Goal: Task Accomplishment & Management: Use online tool/utility

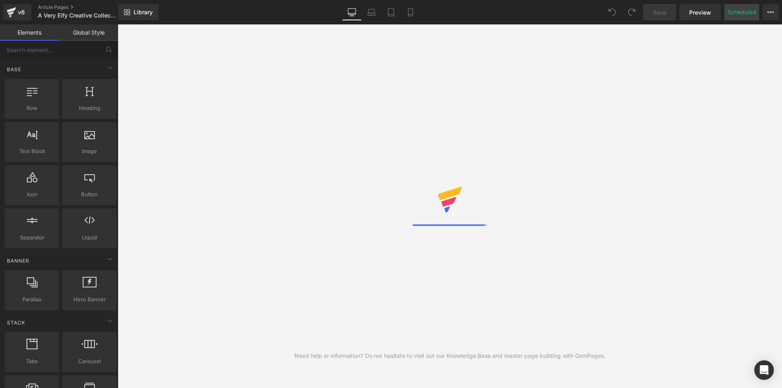
click at [743, 13] on button "Scheduled" at bounding box center [741, 12] width 35 height 16
select select
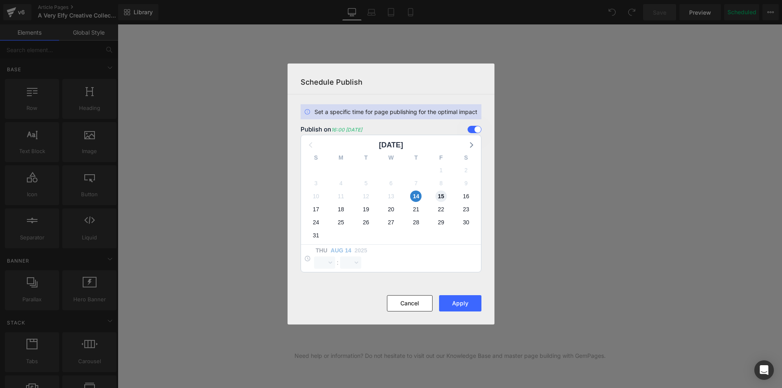
click at [440, 196] on span "15" at bounding box center [440, 196] width 11 height 11
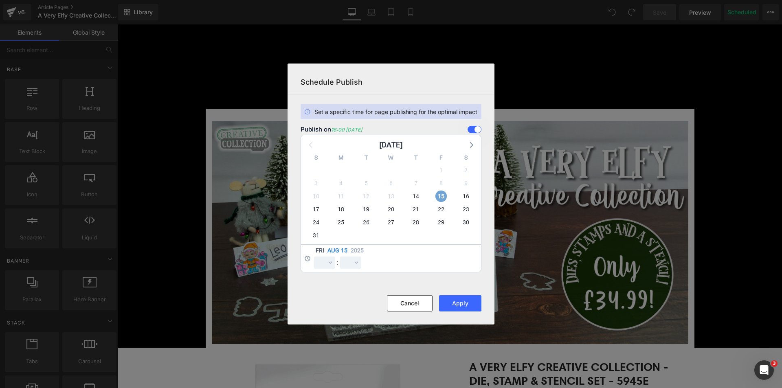
click at [442, 195] on span "15" at bounding box center [440, 196] width 11 height 11
click at [342, 265] on select "00 01 02 03 04 05 06 07 08 09 10 11 12 13 14 15 16 17 18 19 20 21 22 23 24 25 2…" at bounding box center [350, 263] width 21 height 12
click at [330, 266] on select "00 01 02 03 04 05 06 07 08 09 10 11 12 13 14 15 16 17 18 19 20 21 22 23" at bounding box center [324, 263] width 21 height 12
select select "16"
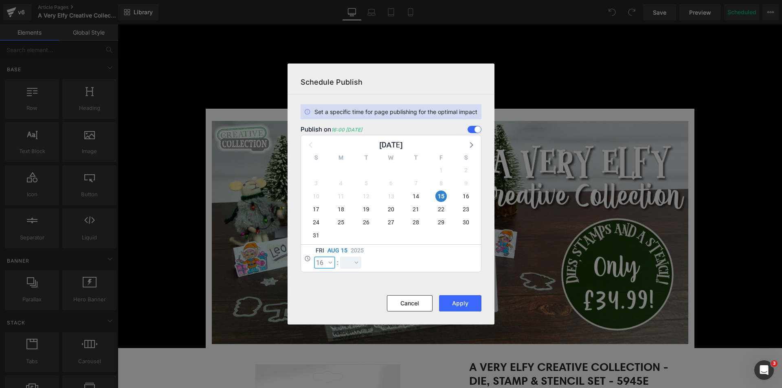
click at [314, 257] on select "00 01 02 03 04 05 06 07 08 09 10 11 12 13 14 15 16 17 18 19 20 21 22 23" at bounding box center [324, 263] width 21 height 12
drag, startPoint x: 347, startPoint y: 264, endPoint x: 347, endPoint y: 258, distance: 6.6
click at [347, 264] on select "00 01 02 03 04 05 06 07 08 09 10 11 12 13 14 15 16 17 18 19 20 21 22 23 24 25 2…" at bounding box center [350, 263] width 21 height 12
select select "0"
click at [340, 257] on select "00 01 02 03 04 05 06 07 08 09 10 11 12 13 14 15 16 17 18 19 20 21 22 23 24 25 2…" at bounding box center [350, 263] width 21 height 12
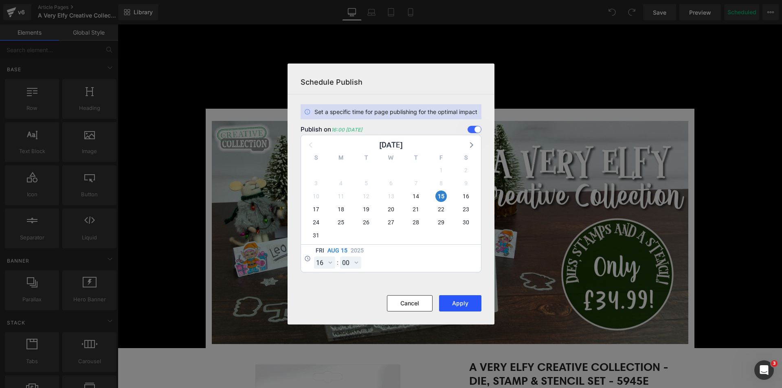
click at [456, 302] on button "Apply" at bounding box center [460, 303] width 42 height 16
